Goal: Task Accomplishment & Management: Manage account settings

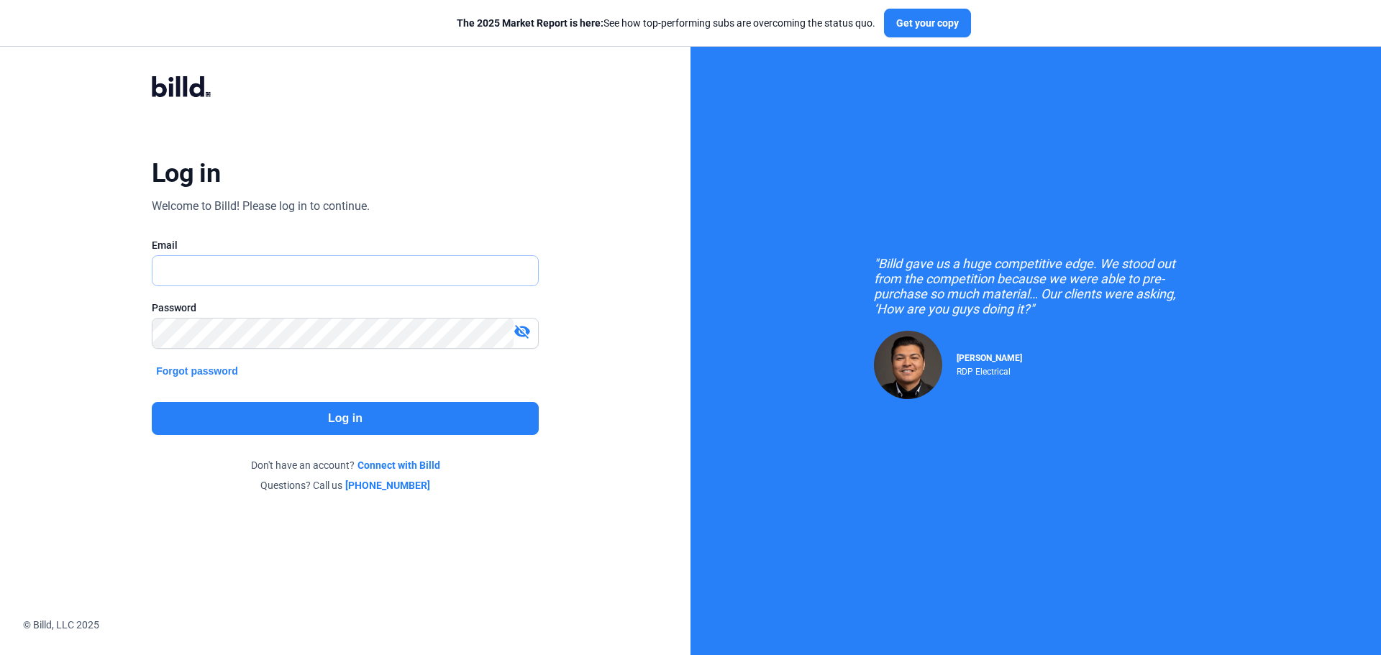
type input "[EMAIL_ADDRESS][DOMAIN_NAME]"
click at [253, 415] on button "Log in" at bounding box center [345, 418] width 387 height 33
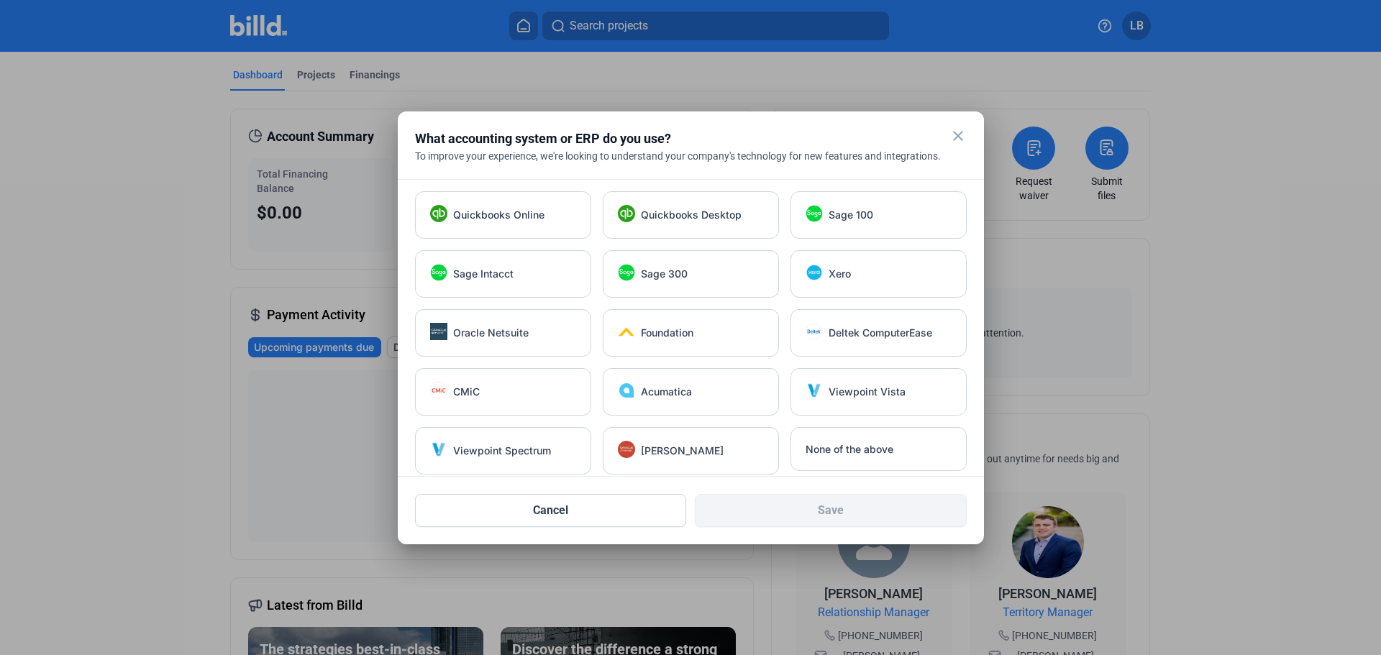
click at [961, 130] on mat-icon "close" at bounding box center [958, 135] width 17 height 17
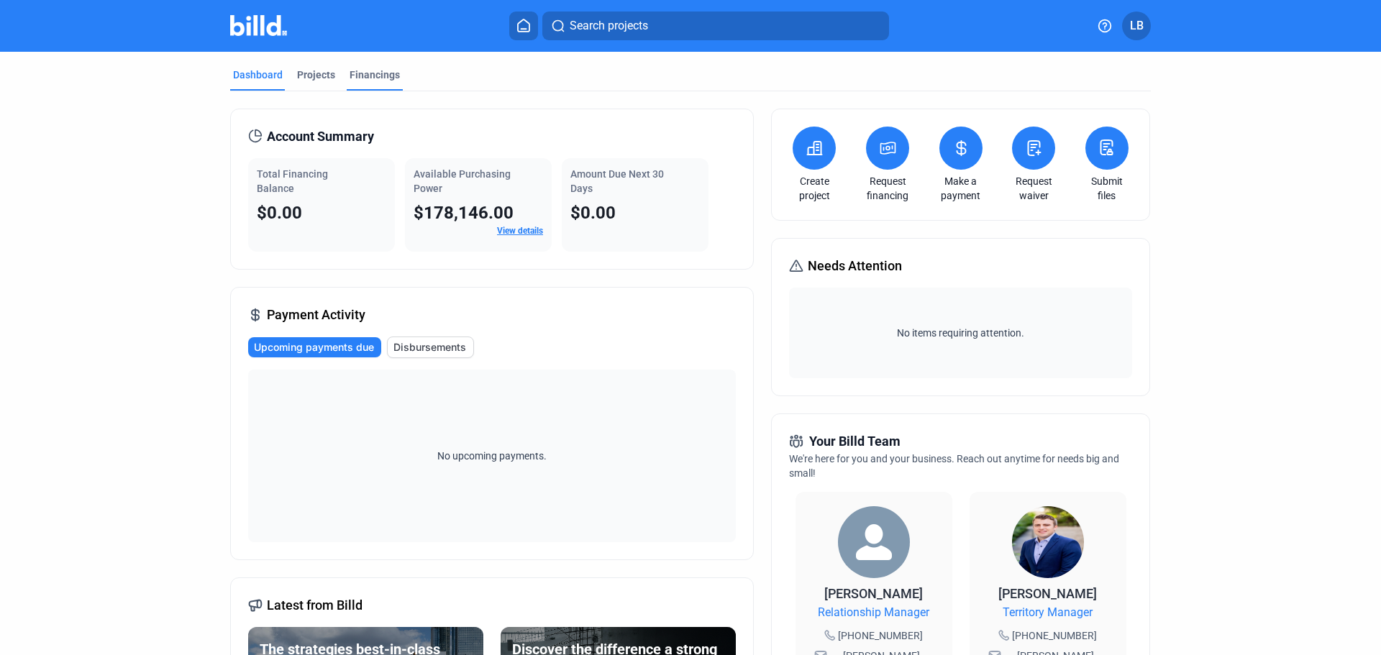
click at [373, 78] on div "Financings" at bounding box center [375, 75] width 50 height 14
